Goal: Transaction & Acquisition: Book appointment/travel/reservation

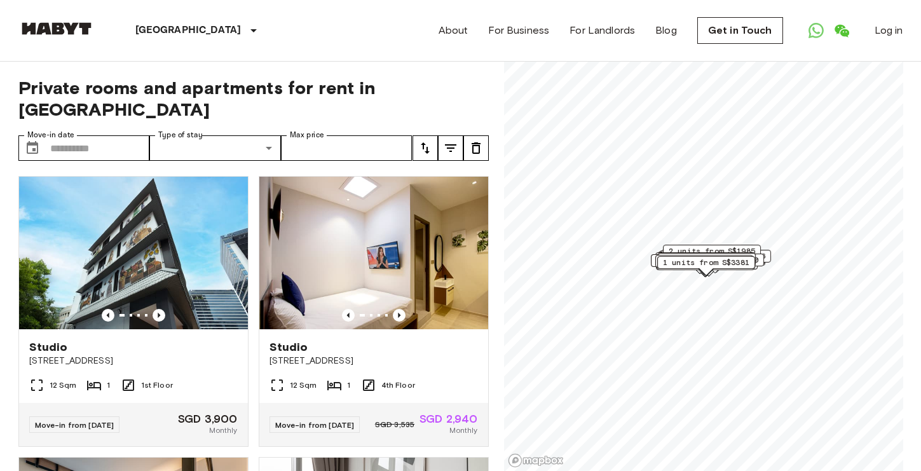
click at [192, 130] on label "Type of stay" at bounding box center [180, 135] width 44 height 11
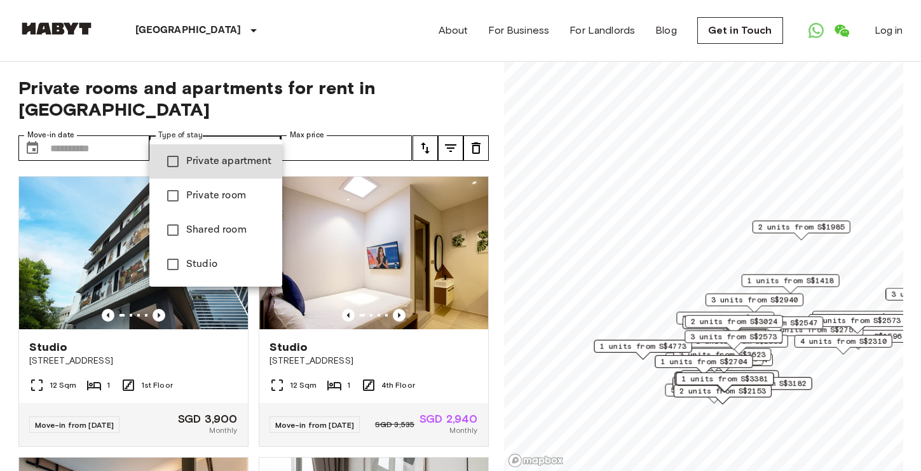
type input "**********"
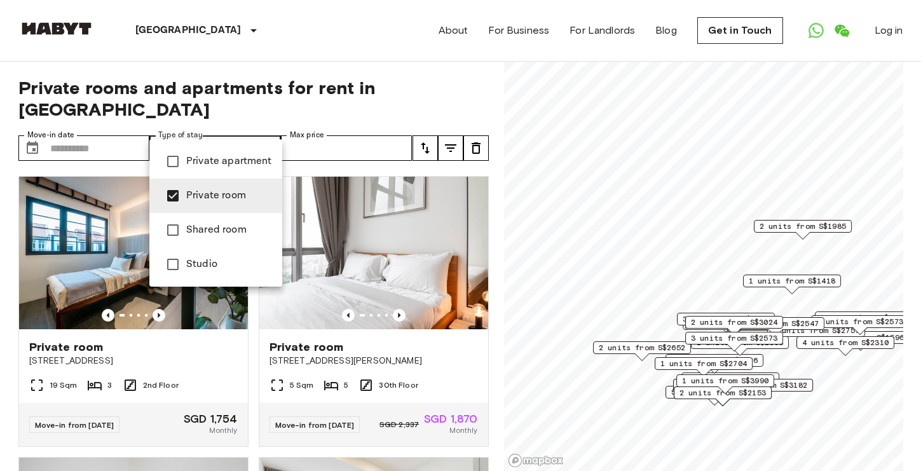
click at [312, 125] on div at bounding box center [460, 235] width 921 height 471
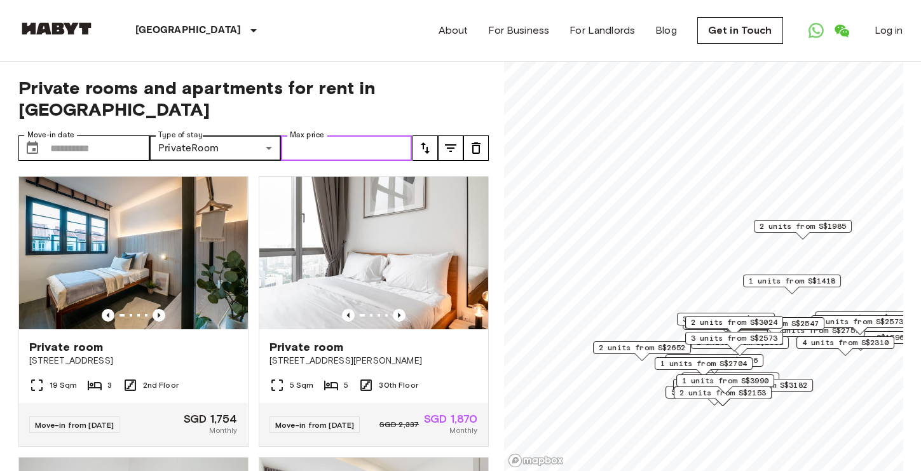
click at [313, 135] on input "Max price" at bounding box center [347, 147] width 132 height 25
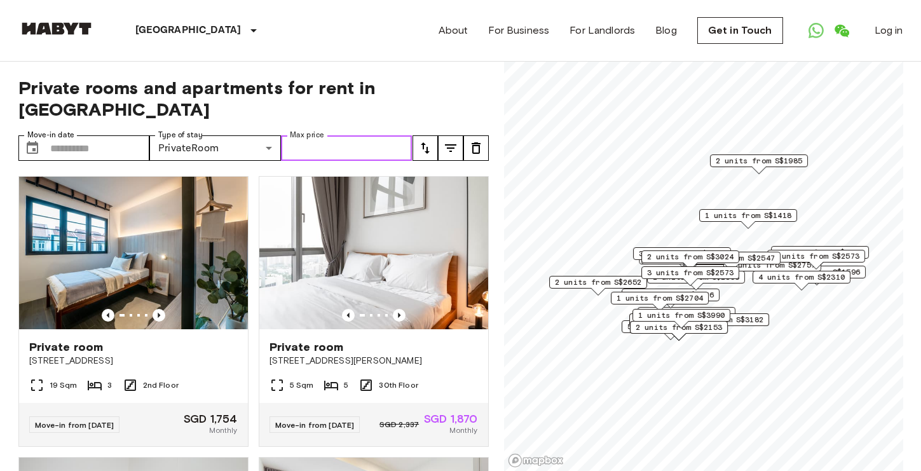
drag, startPoint x: 754, startPoint y: 365, endPoint x: 706, endPoint y: 278, distance: 99.2
click at [706, 289] on span "3 units from S$2226" at bounding box center [670, 294] width 86 height 11
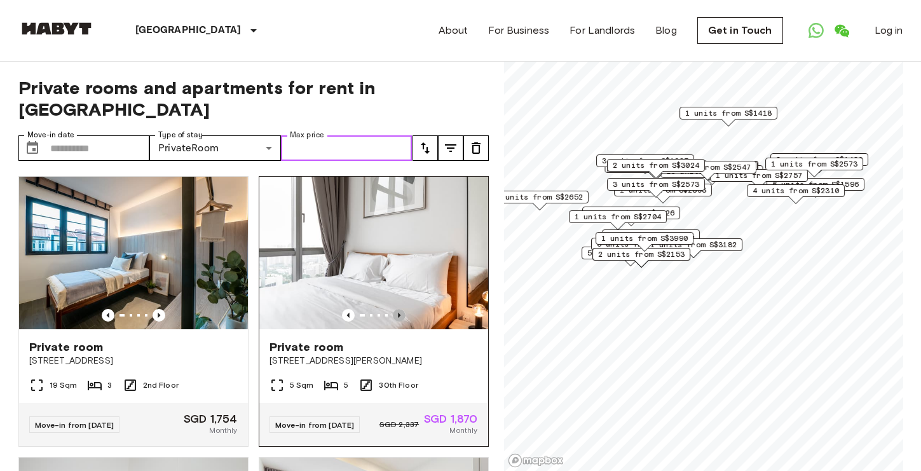
click at [403, 309] on icon "Previous image" at bounding box center [399, 315] width 13 height 13
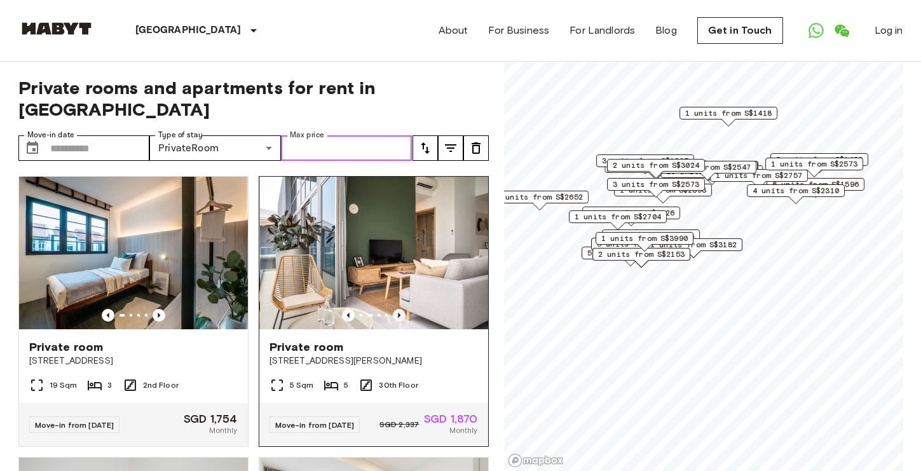
click at [403, 309] on icon "Previous image" at bounding box center [399, 315] width 13 height 13
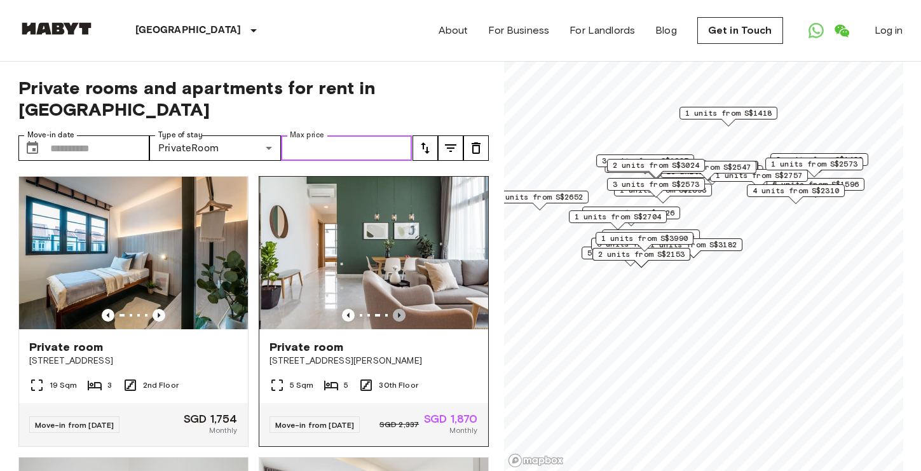
click at [403, 309] on icon "Previous image" at bounding box center [399, 315] width 13 height 13
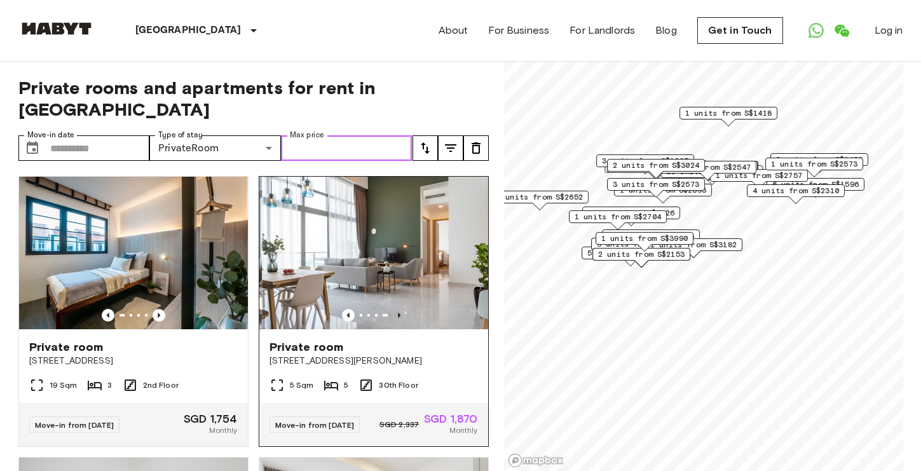
click at [403, 309] on icon "Previous image" at bounding box center [399, 315] width 13 height 13
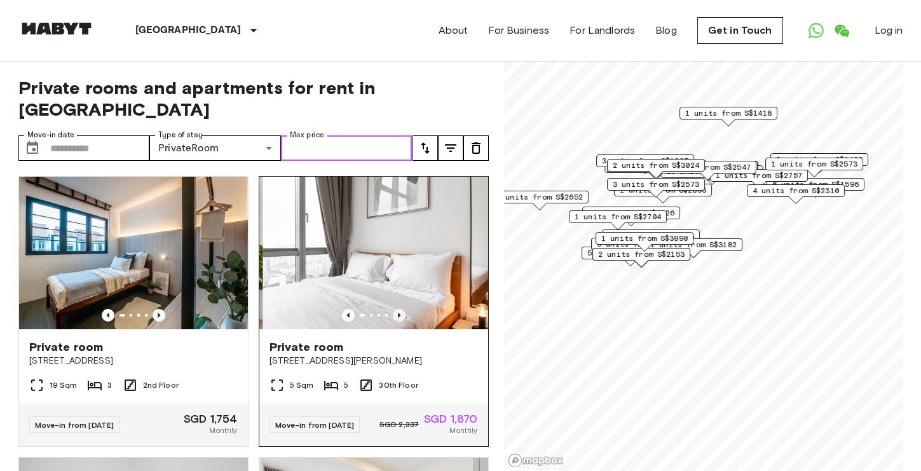
click at [403, 309] on icon "Previous image" at bounding box center [399, 315] width 13 height 13
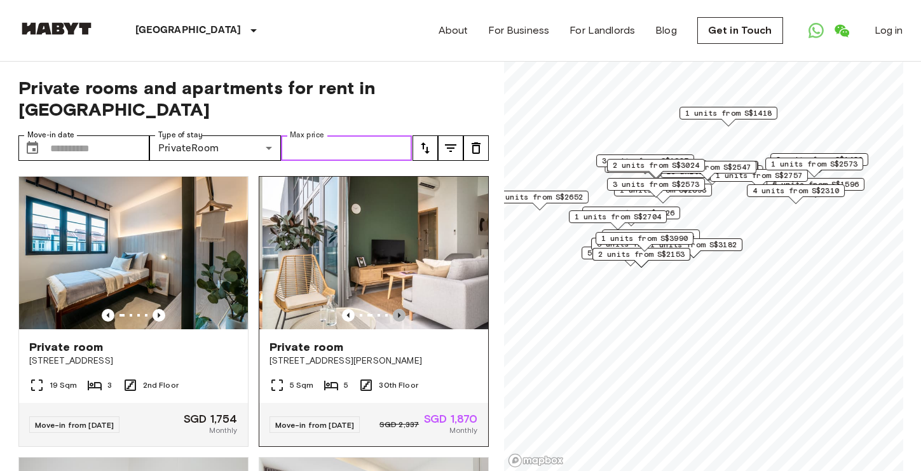
click at [403, 309] on icon "Previous image" at bounding box center [399, 315] width 13 height 13
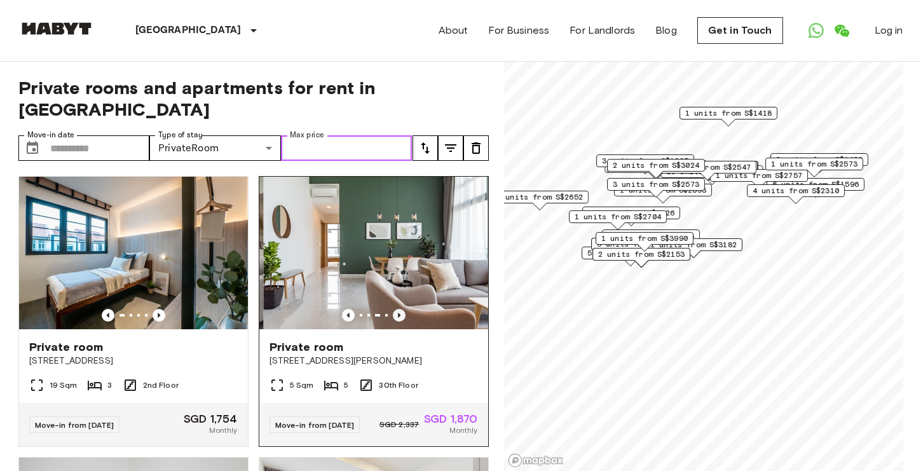
click at [403, 309] on icon "Previous image" at bounding box center [399, 315] width 13 height 13
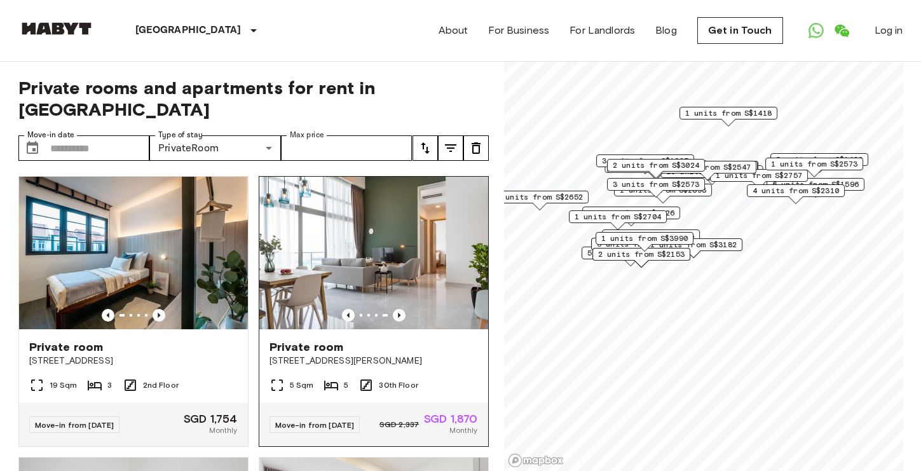
click at [335, 354] on span "10 Beatty Road" at bounding box center [373, 360] width 208 height 13
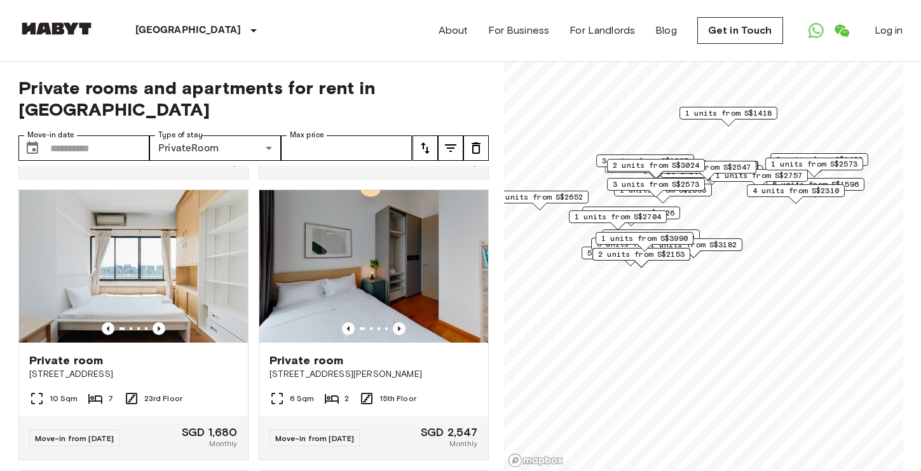
scroll to position [5333, 0]
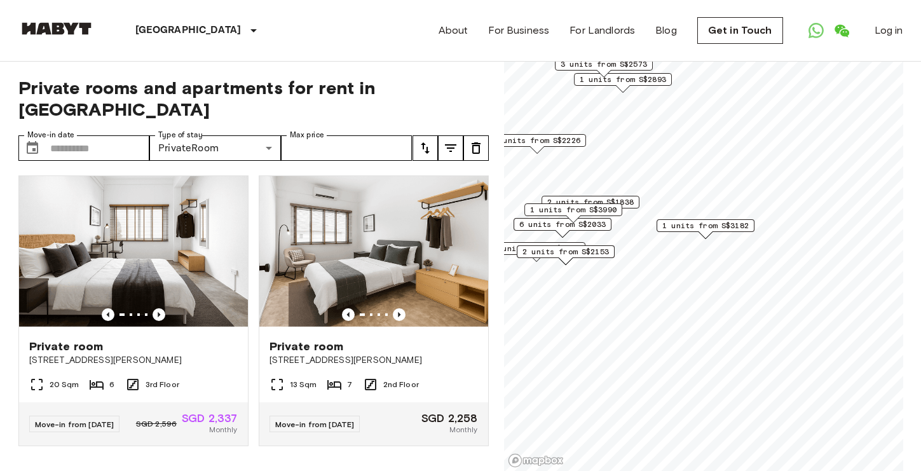
scroll to position [2244, 0]
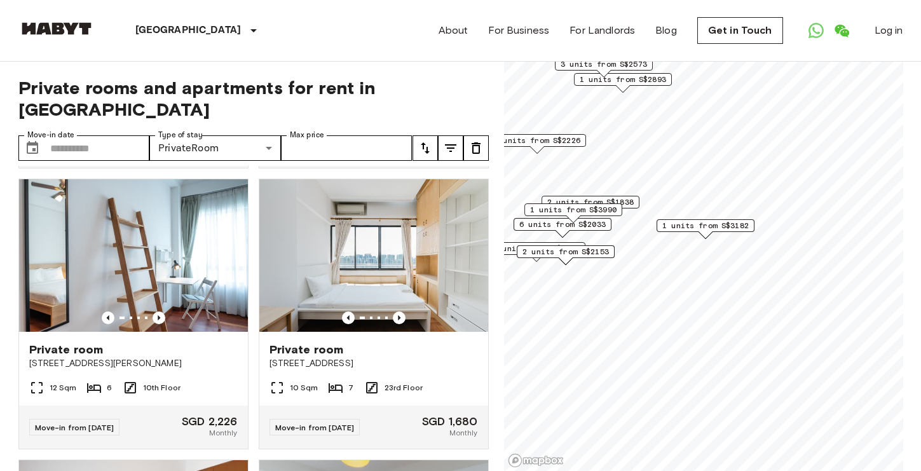
click at [699, 224] on span "1 units from S$3182" at bounding box center [705, 225] width 86 height 11
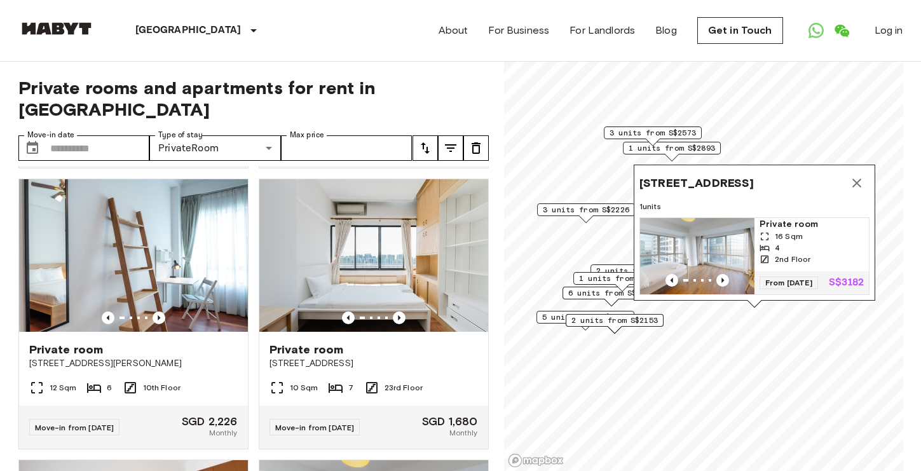
click at [619, 318] on span "2 units from S$2153" at bounding box center [614, 319] width 86 height 11
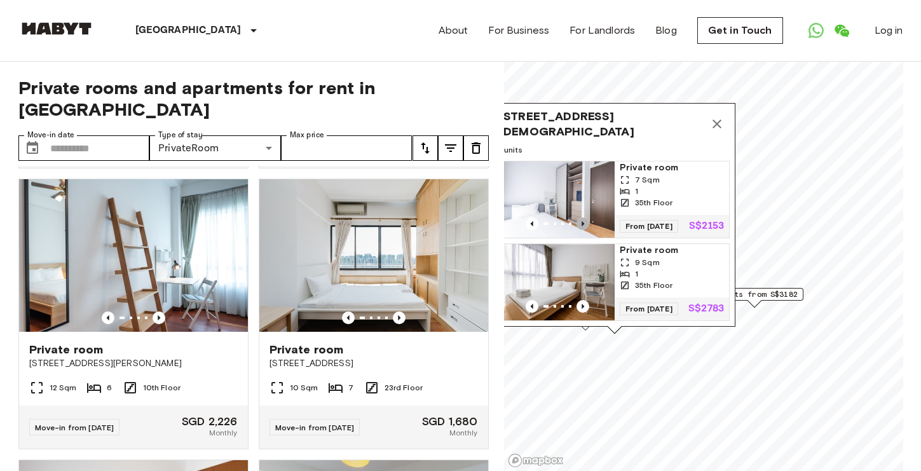
click at [584, 220] on icon "Previous image" at bounding box center [582, 223] width 13 height 13
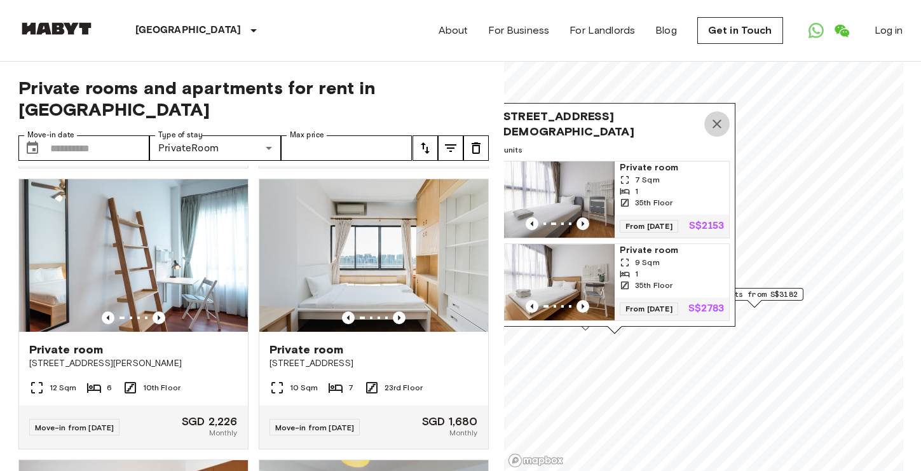
click at [719, 116] on icon "Map marker" at bounding box center [716, 123] width 15 height 15
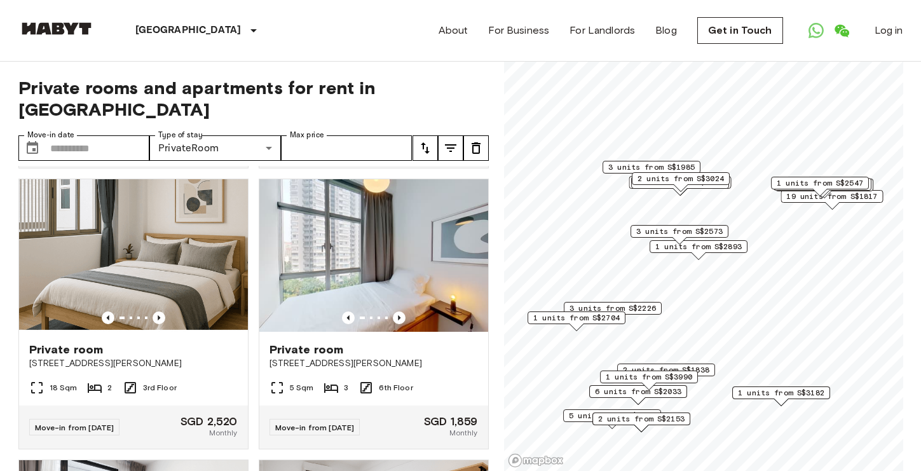
scroll to position [4490, 0]
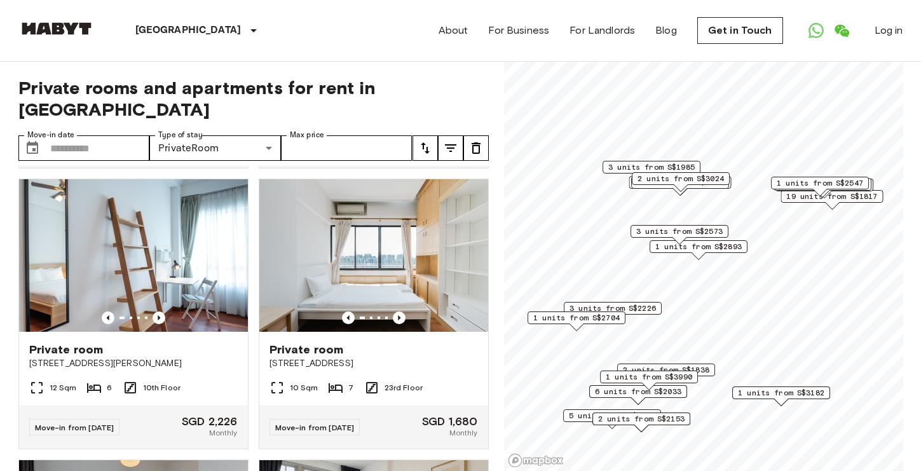
click at [618, 309] on span "3 units from S$2226" at bounding box center [612, 307] width 86 height 11
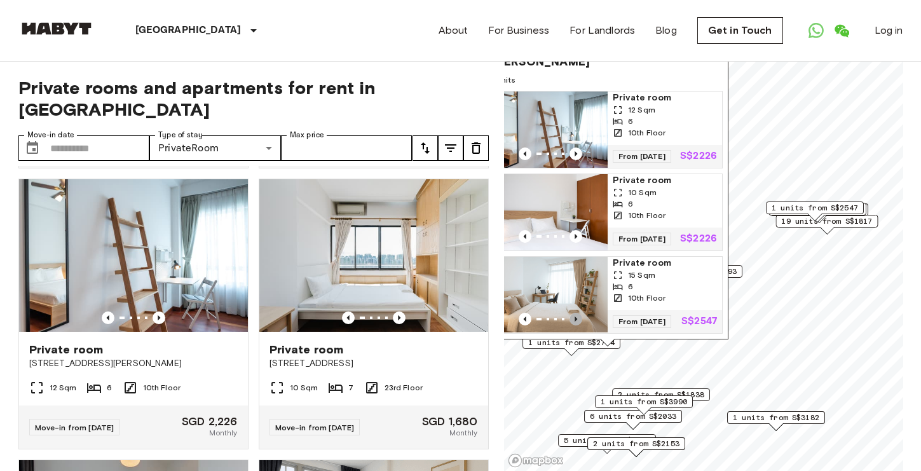
click at [577, 314] on icon "Previous image" at bounding box center [575, 319] width 13 height 13
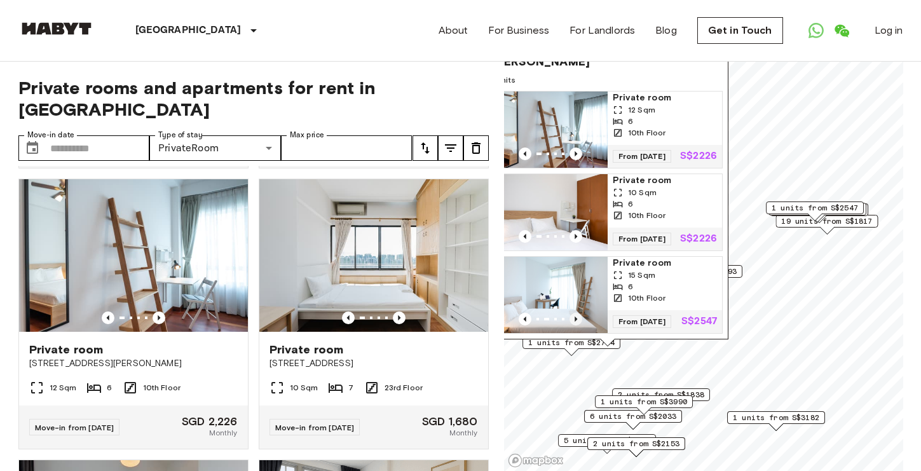
click at [577, 314] on icon "Previous image" at bounding box center [575, 319] width 13 height 13
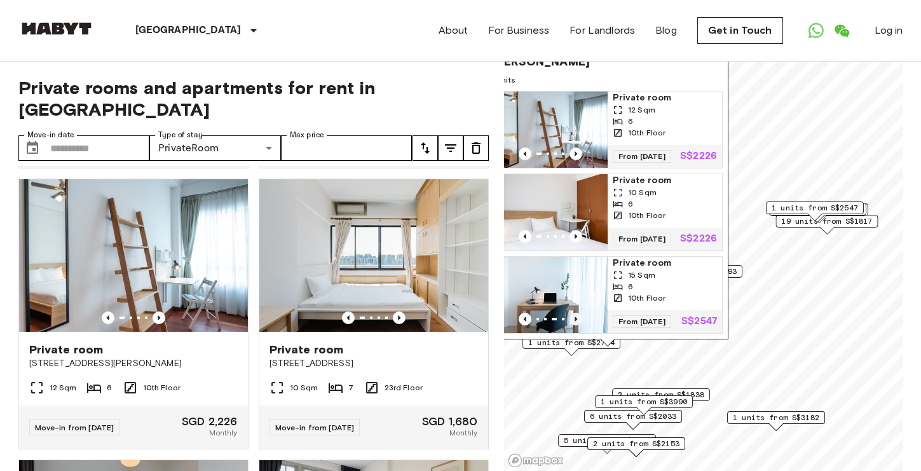
click at [577, 314] on icon "Previous image" at bounding box center [575, 319] width 13 height 13
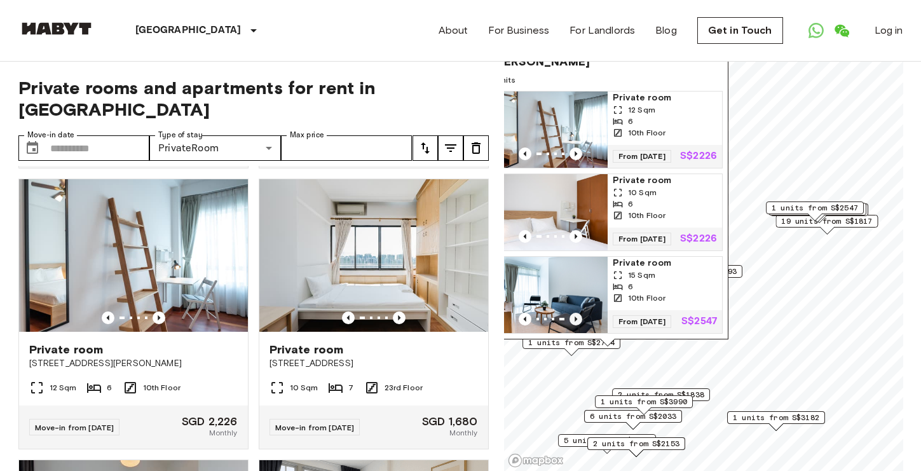
click at [577, 314] on icon "Previous image" at bounding box center [575, 319] width 13 height 13
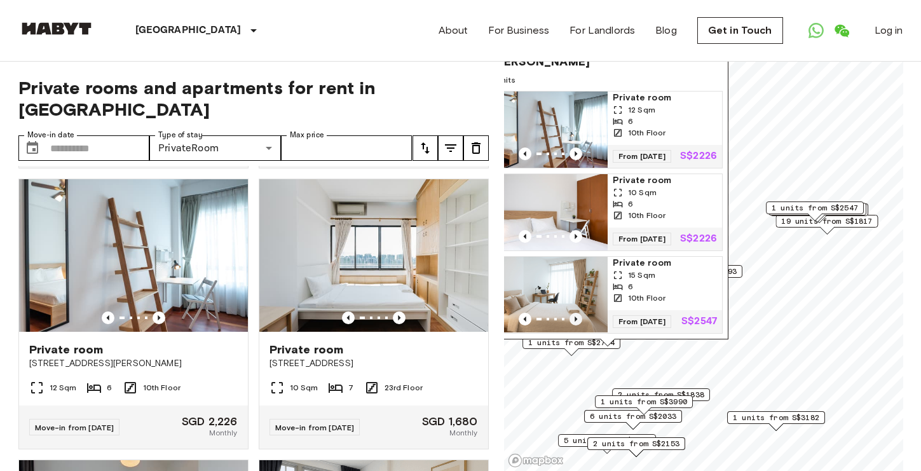
click at [577, 314] on icon "Previous image" at bounding box center [575, 319] width 13 height 13
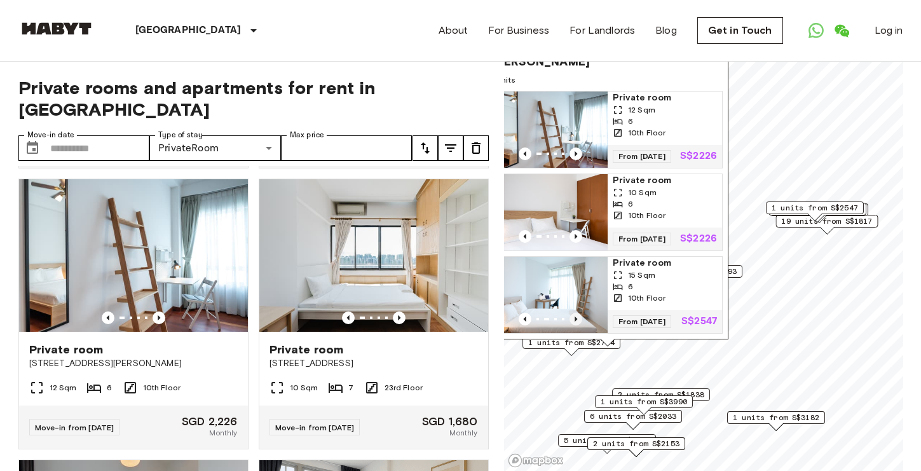
click at [577, 314] on icon "Previous image" at bounding box center [575, 319] width 13 height 13
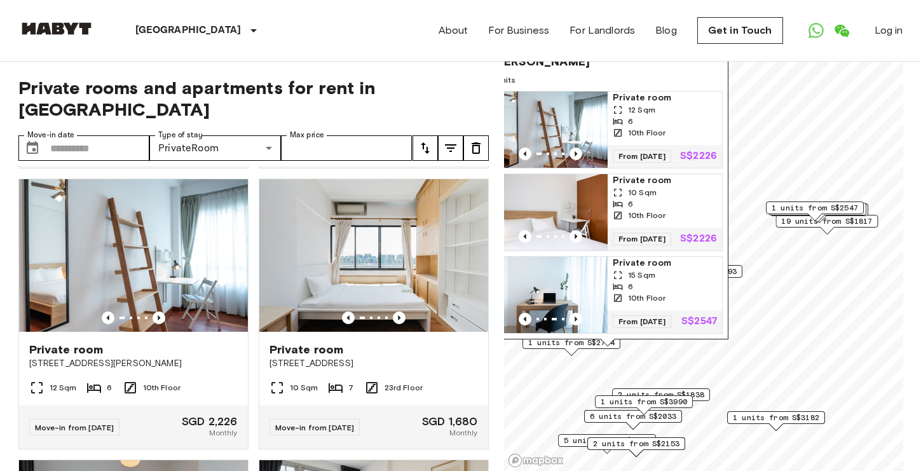
click at [566, 344] on div "7 Holt Road 3 units Private room 12 Sqm 6 10th Floor From 10 Dec 25 S$2226 Priv…" at bounding box center [607, 189] width 241 height 313
click at [569, 341] on div "7 Holt Road 3 units Private room 12 Sqm 6 10th Floor From 10 Dec 25 S$2226 Priv…" at bounding box center [607, 189] width 241 height 313
click at [715, 340] on div "7 Holt Road 3 units Private room 12 Sqm 6 10th Floor From 10 Dec 25 S$2226 Priv…" at bounding box center [607, 189] width 241 height 313
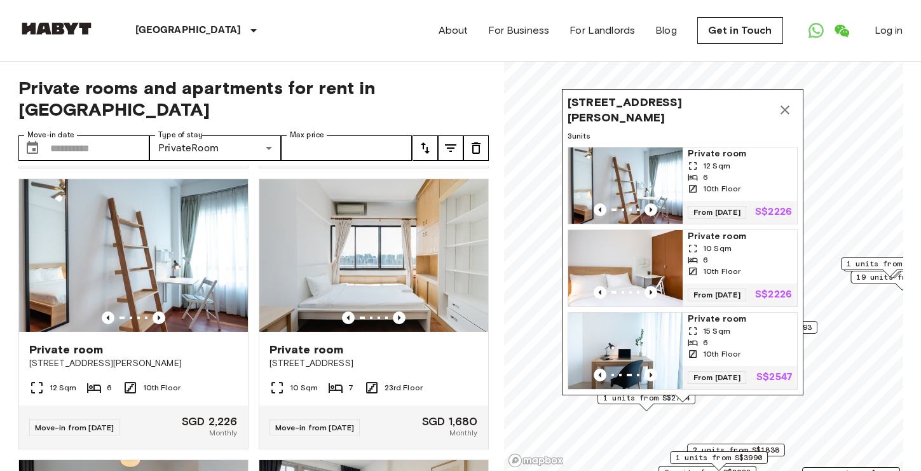
drag, startPoint x: 633, startPoint y: 138, endPoint x: 705, endPoint y: 111, distance: 76.2
click at [705, 111] on div "7 Holt Road 3 units Private room 12 Sqm 6 10th Floor From 10 Dec 25 S$2226 Priv…" at bounding box center [682, 242] width 241 height 306
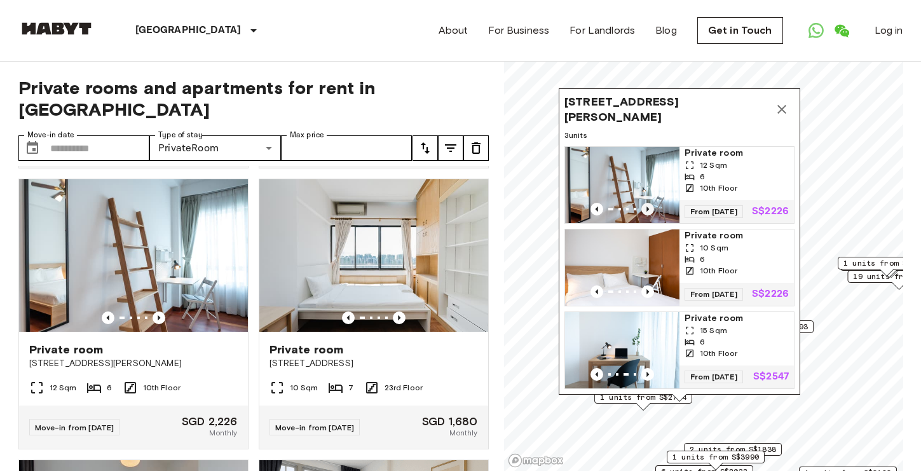
click at [649, 203] on icon "Previous image" at bounding box center [647, 209] width 13 height 13
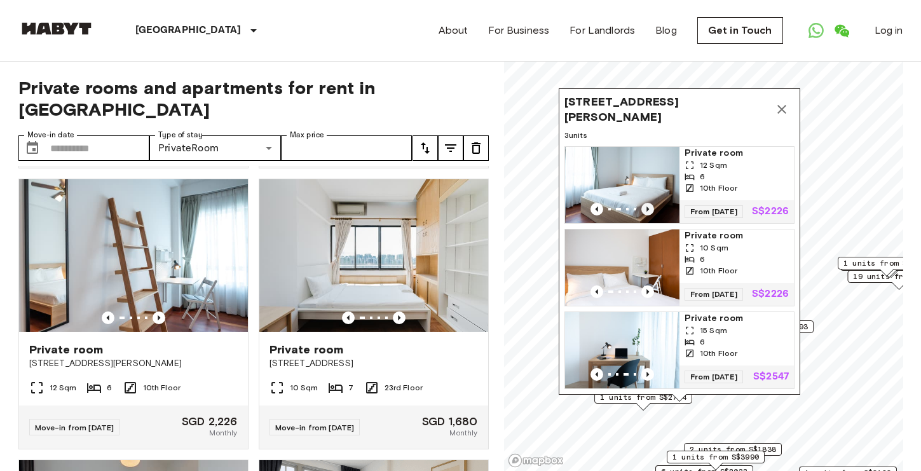
click at [649, 203] on icon "Previous image" at bounding box center [647, 209] width 13 height 13
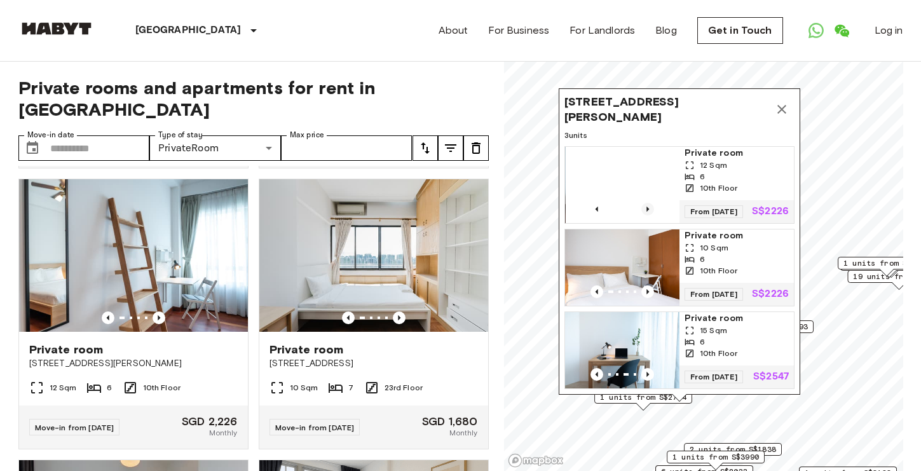
click at [649, 203] on icon "Previous image" at bounding box center [647, 209] width 13 height 13
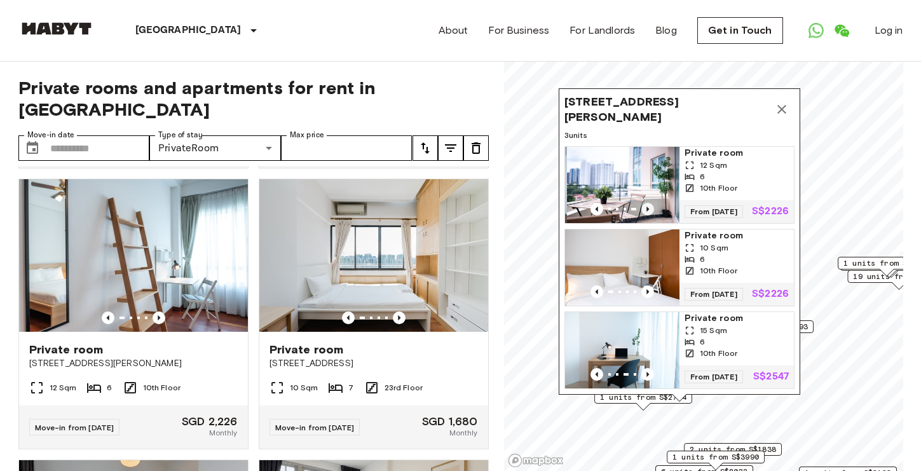
click at [649, 203] on icon "Previous image" at bounding box center [647, 209] width 13 height 13
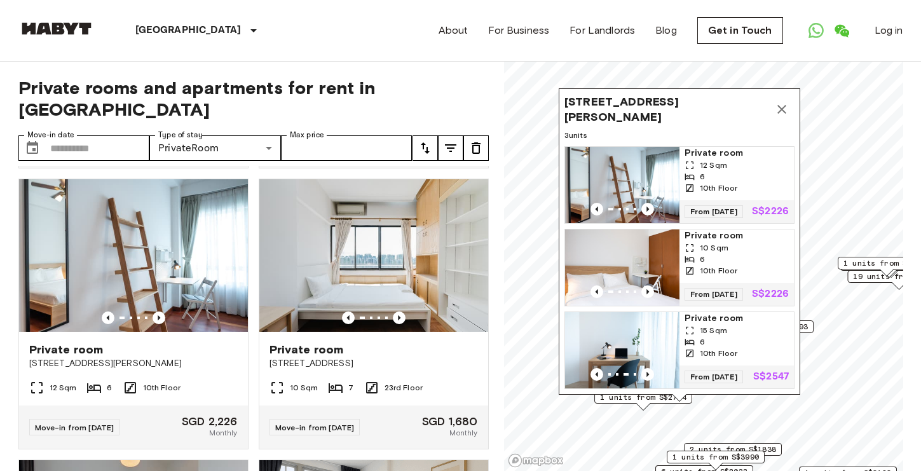
click at [775, 102] on icon "Map marker" at bounding box center [781, 109] width 15 height 15
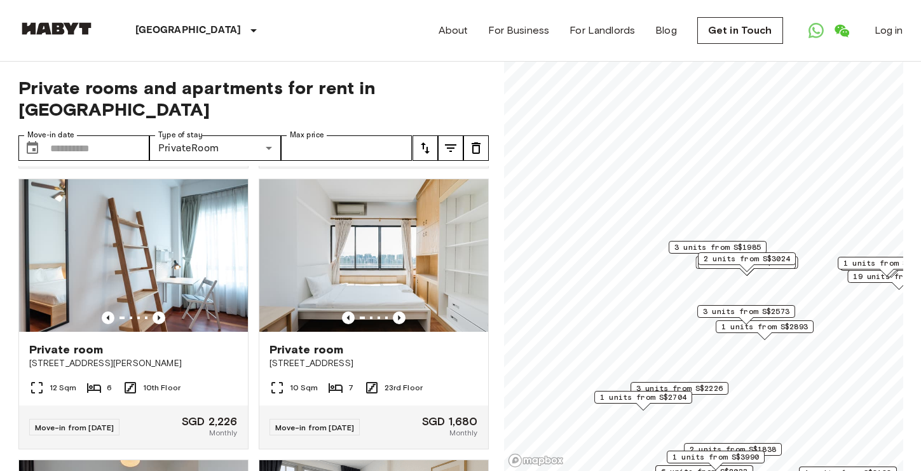
click at [752, 310] on span "3 units from S$2573" at bounding box center [746, 311] width 86 height 11
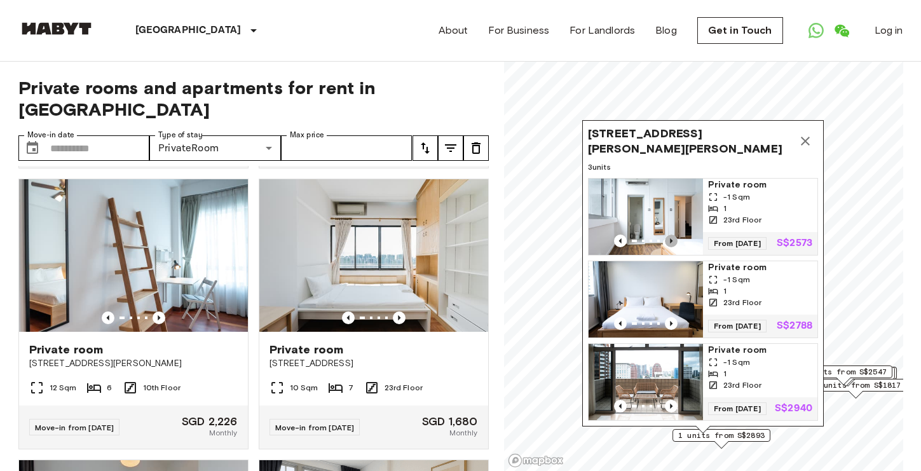
click at [674, 234] on icon "Previous image" at bounding box center [671, 240] width 13 height 13
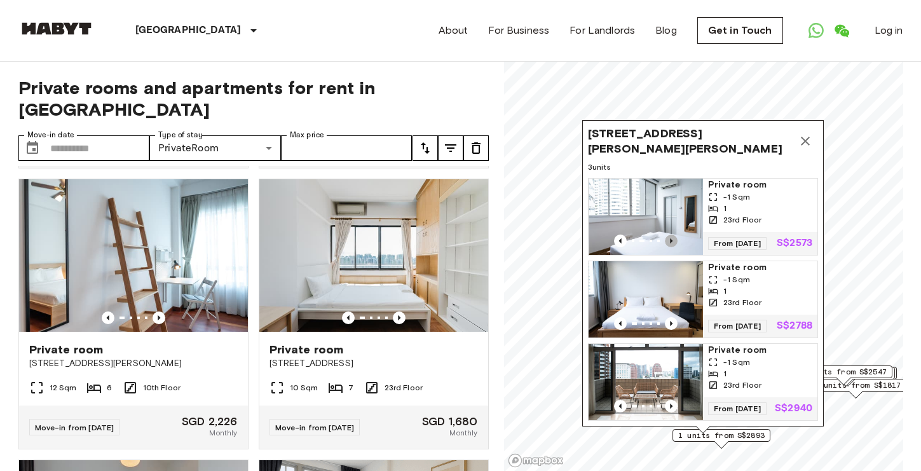
click at [674, 234] on icon "Previous image" at bounding box center [671, 240] width 13 height 13
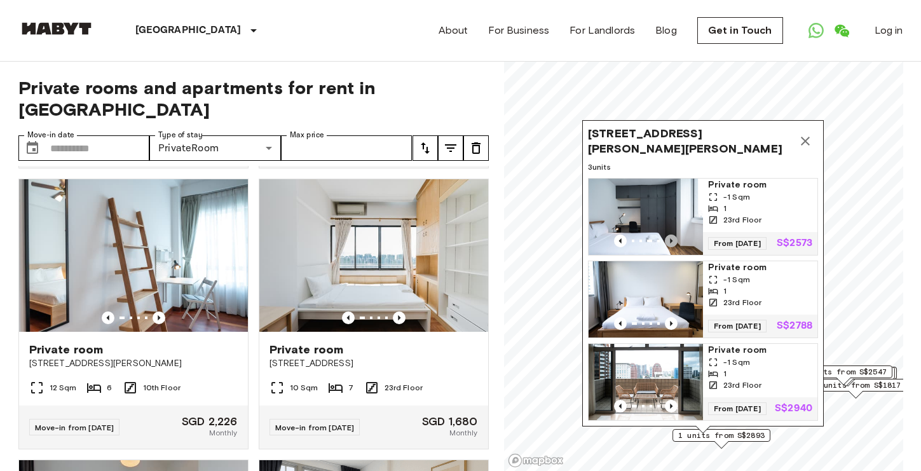
click at [674, 234] on icon "Previous image" at bounding box center [671, 240] width 13 height 13
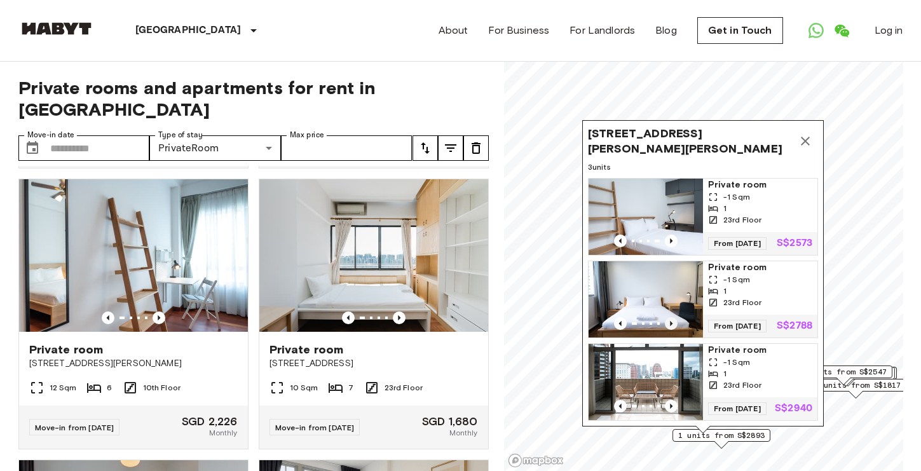
click at [670, 320] on icon "Previous image" at bounding box center [671, 323] width 13 height 13
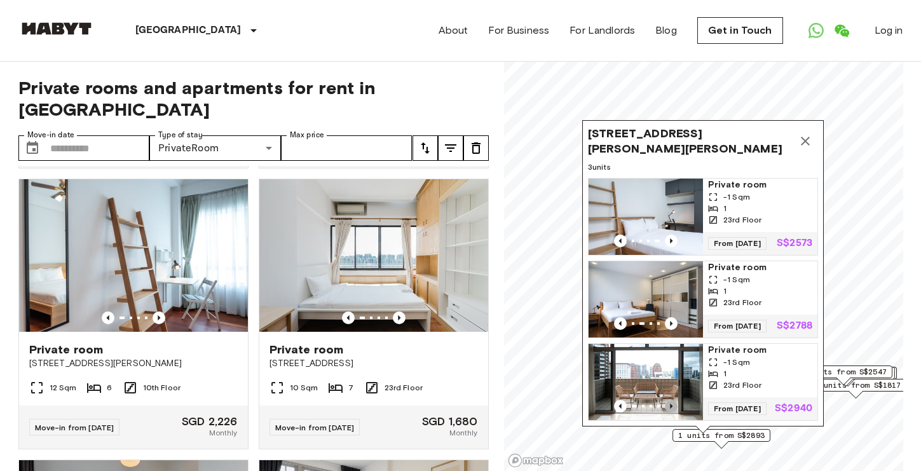
click at [673, 400] on icon "Previous image" at bounding box center [671, 406] width 13 height 13
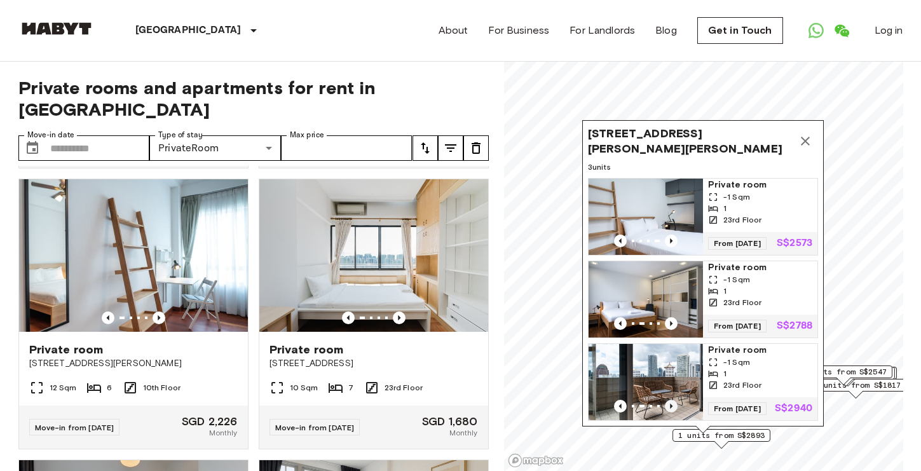
click at [673, 400] on icon "Previous image" at bounding box center [671, 406] width 13 height 13
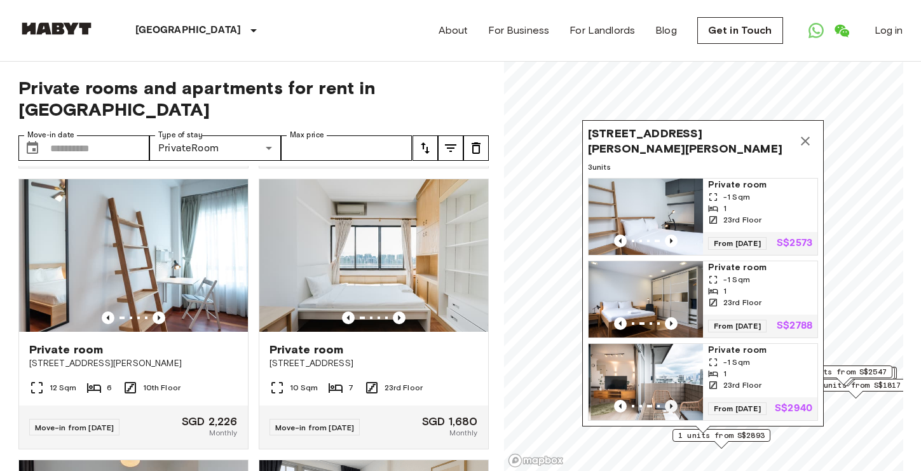
click at [673, 400] on icon "Previous image" at bounding box center [671, 406] width 13 height 13
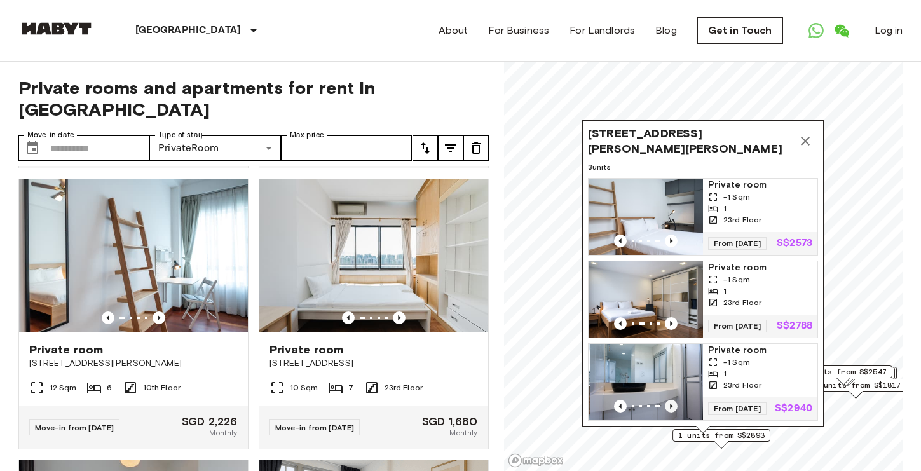
click at [673, 400] on icon "Previous image" at bounding box center [671, 406] width 13 height 13
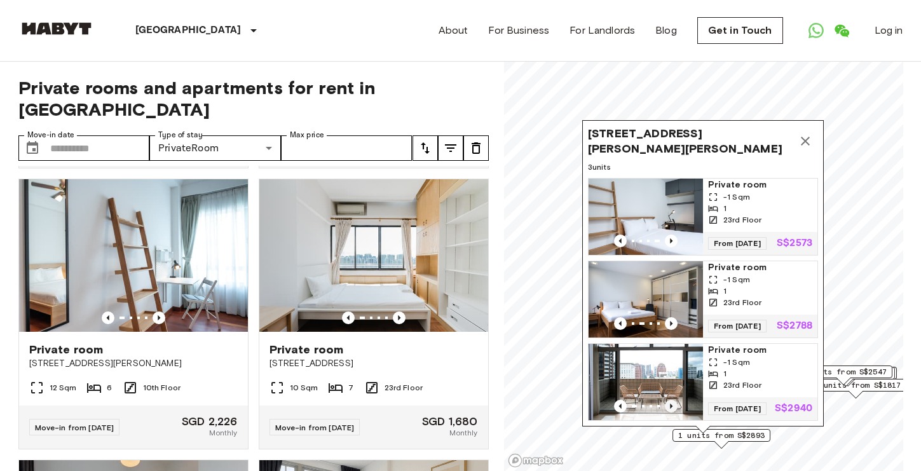
click at [673, 400] on icon "Previous image" at bounding box center [671, 406] width 13 height 13
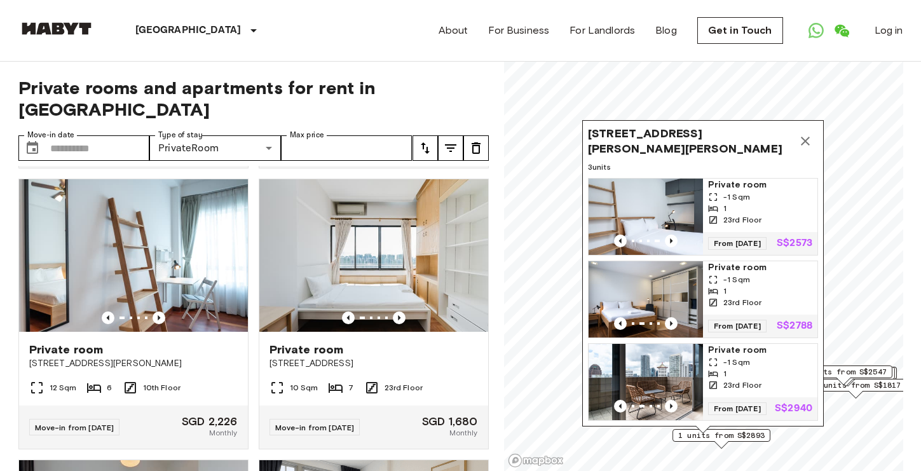
click at [804, 137] on icon "Map marker" at bounding box center [804, 140] width 15 height 15
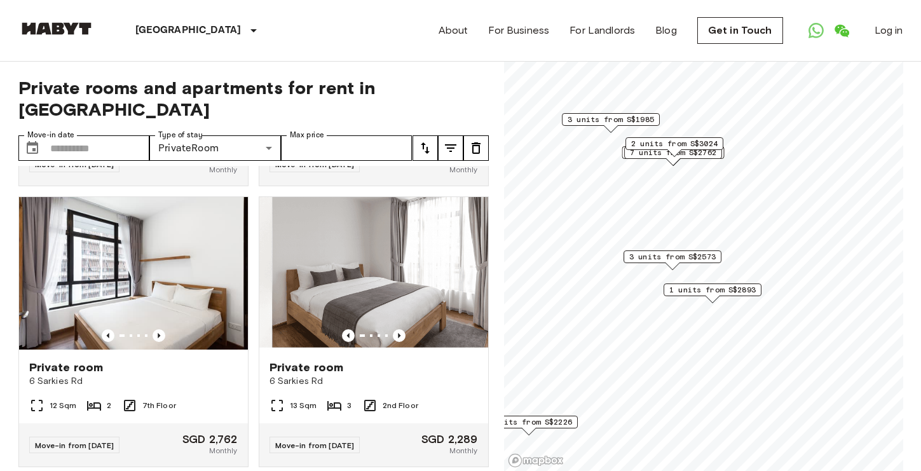
scroll to position [822, 0]
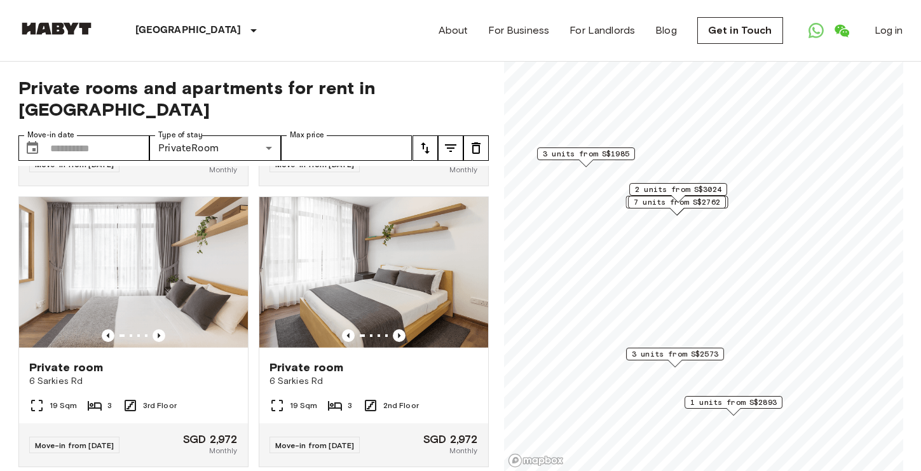
click at [701, 185] on span "2 units from S$3024" at bounding box center [678, 189] width 86 height 11
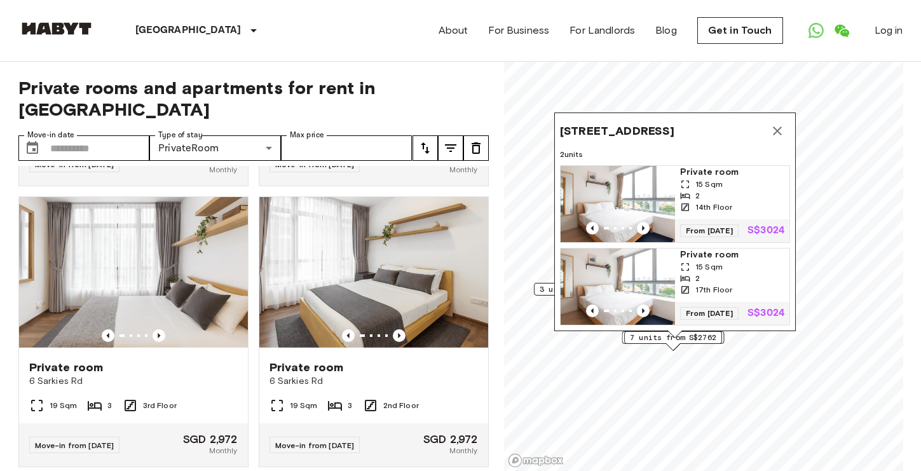
click at [722, 166] on span "Private room" at bounding box center [732, 172] width 104 height 13
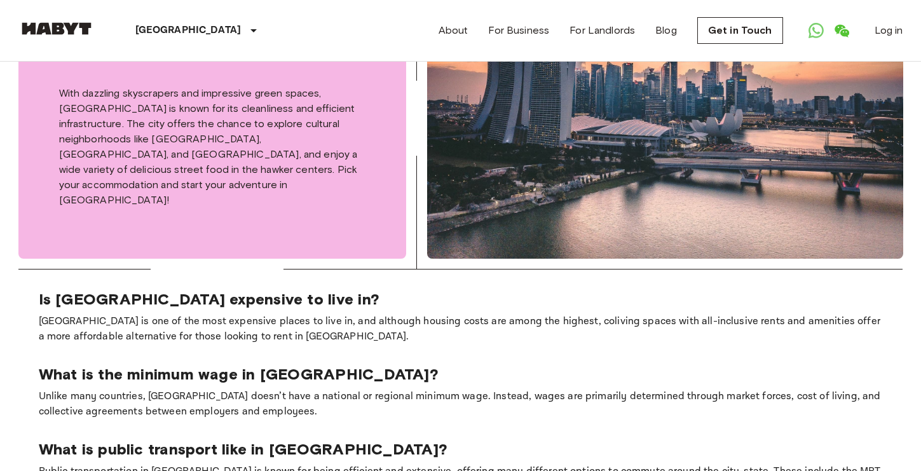
scroll to position [942, 0]
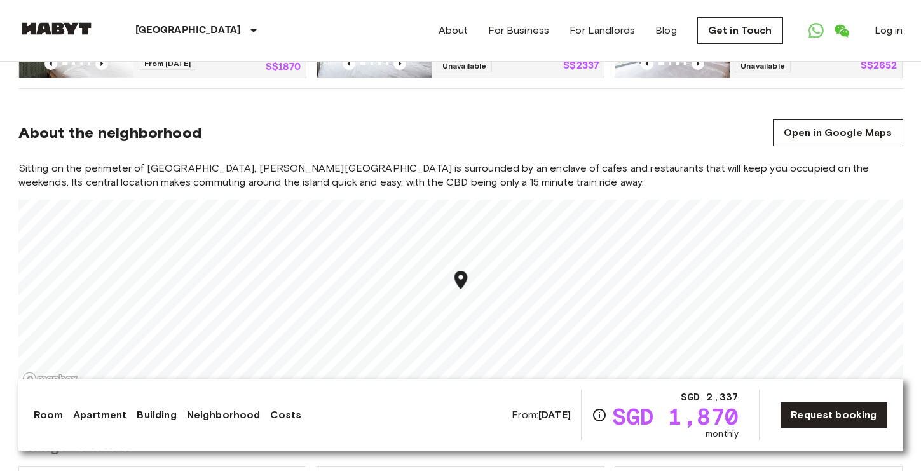
scroll to position [1037, 0]
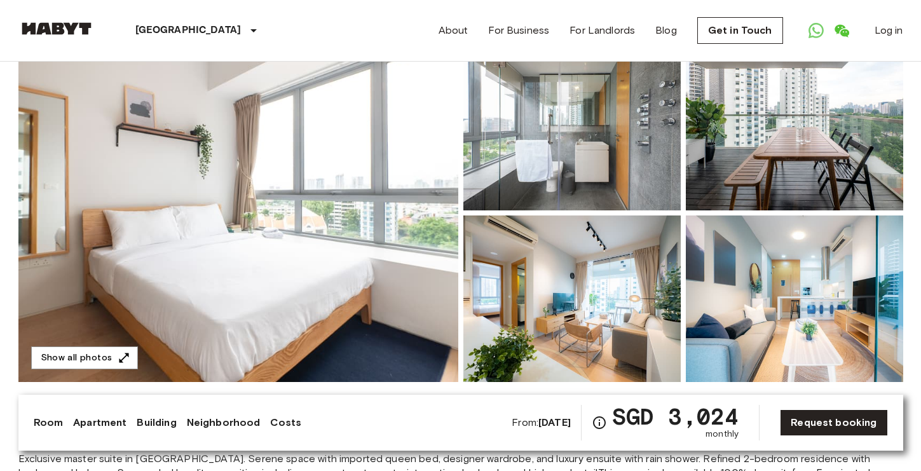
scroll to position [60, 0]
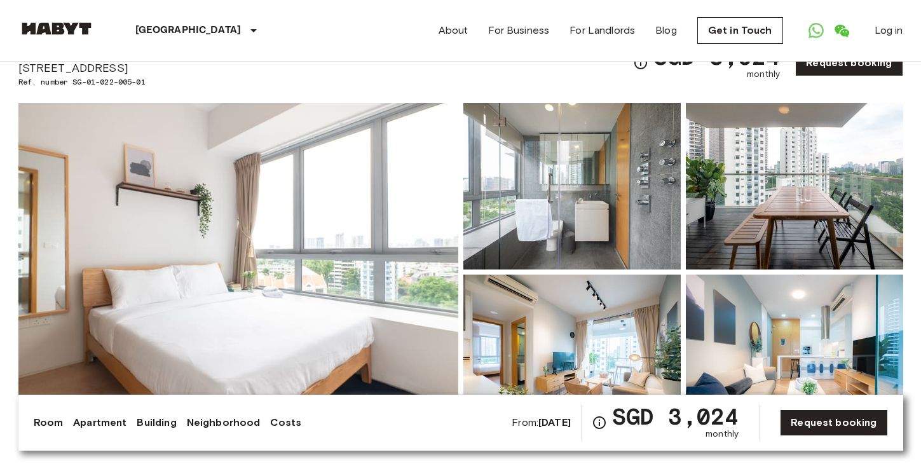
click at [403, 250] on img at bounding box center [238, 272] width 440 height 338
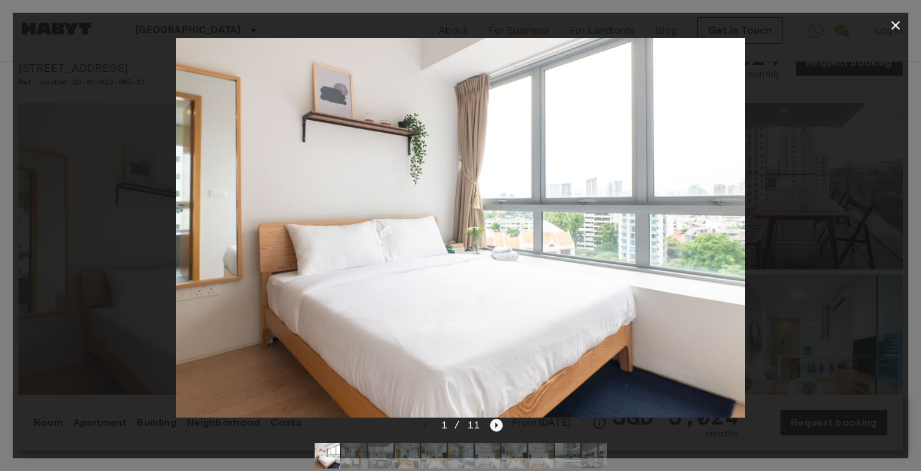
click at [497, 424] on icon "Next image" at bounding box center [496, 425] width 13 height 13
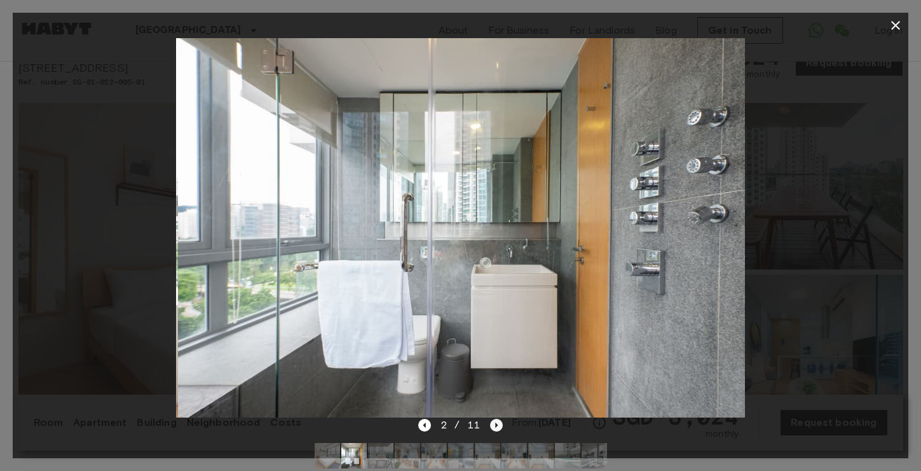
click at [497, 424] on icon "Next image" at bounding box center [496, 425] width 13 height 13
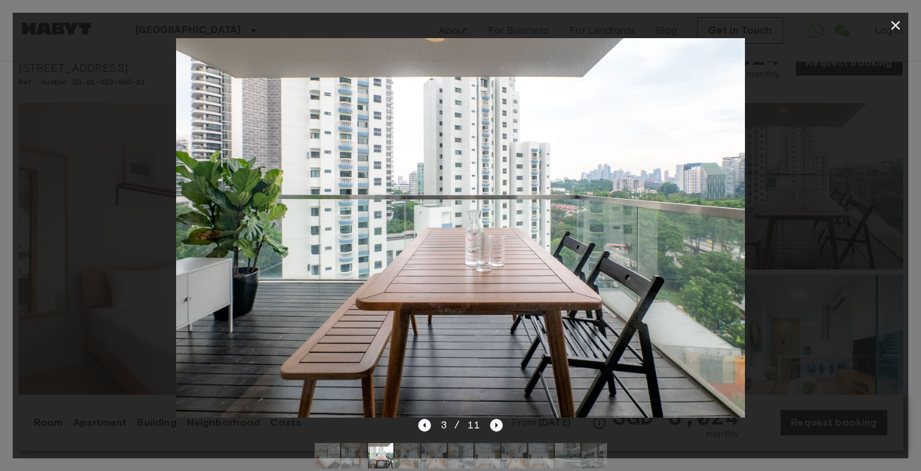
click at [497, 424] on icon "Next image" at bounding box center [496, 425] width 13 height 13
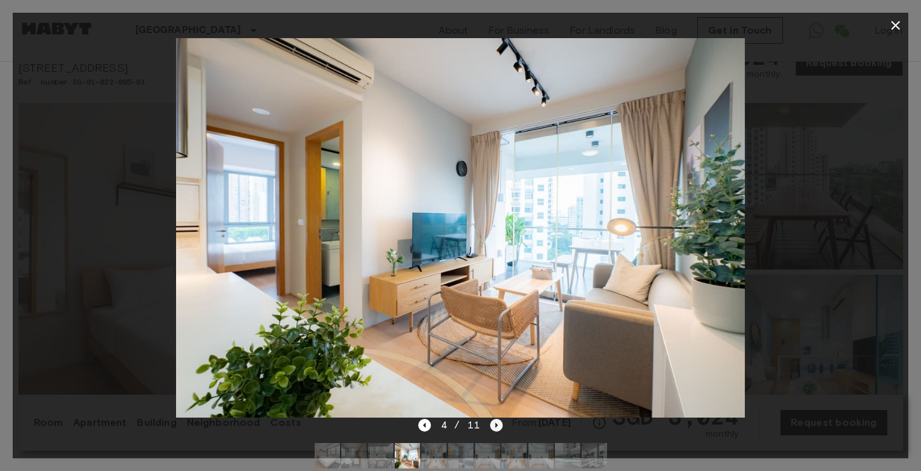
click at [497, 423] on icon "Next image" at bounding box center [496, 425] width 13 height 13
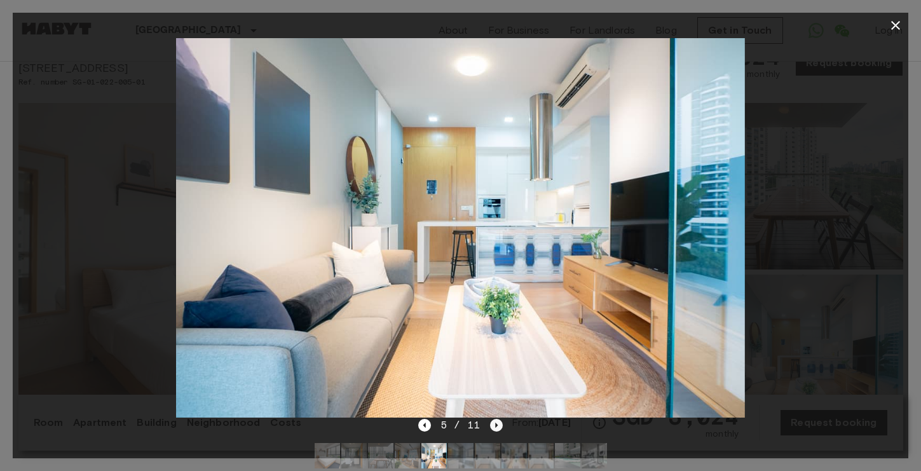
click at [497, 423] on icon "Next image" at bounding box center [496, 425] width 13 height 13
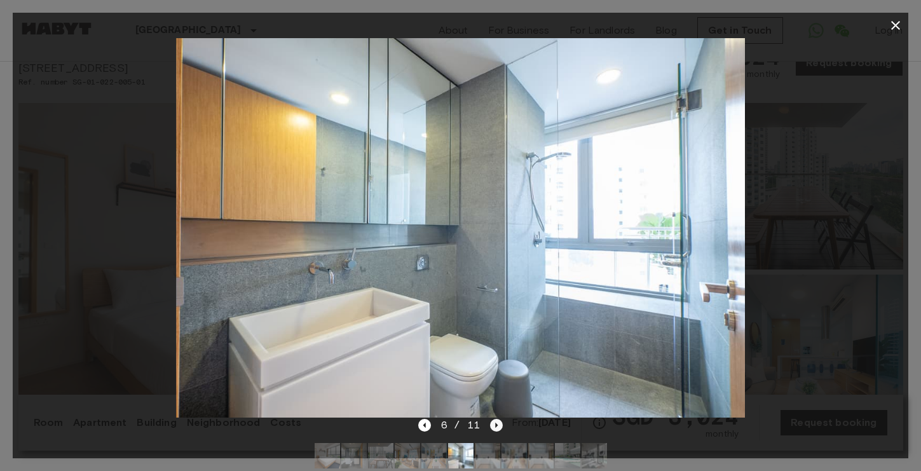
click at [497, 423] on icon "Next image" at bounding box center [496, 425] width 13 height 13
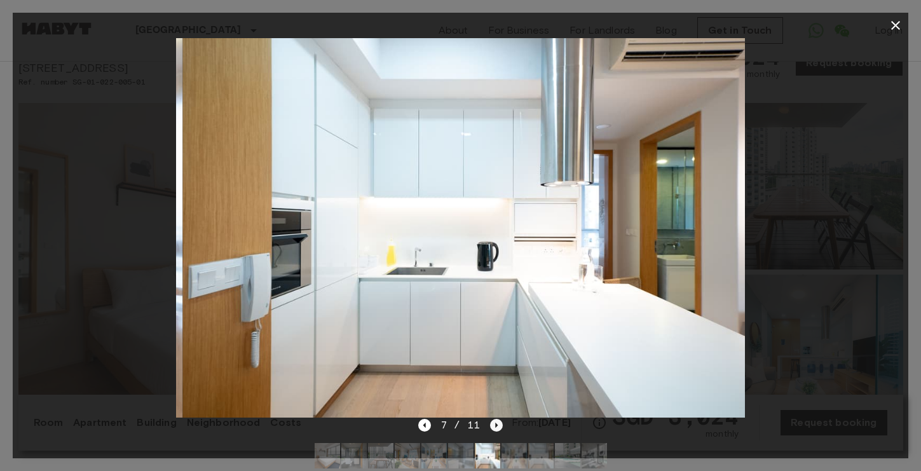
click at [497, 423] on icon "Next image" at bounding box center [496, 425] width 13 height 13
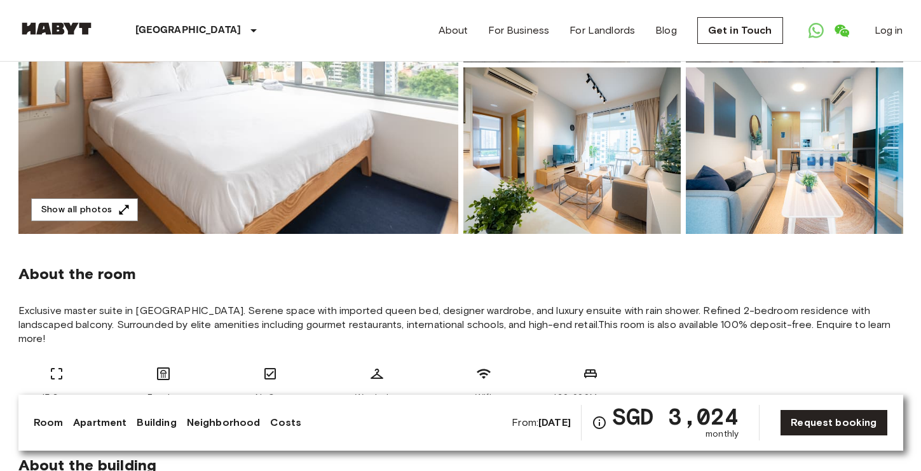
scroll to position [0, 0]
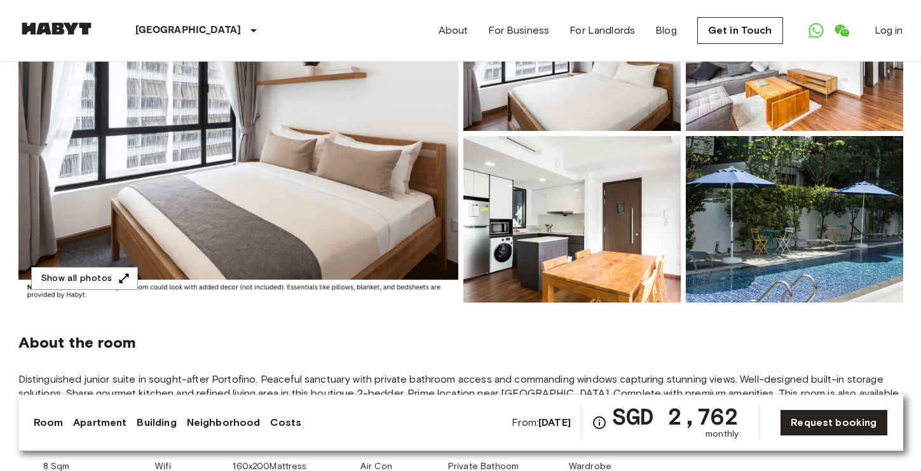
scroll to position [212, 0]
